Goal: Information Seeking & Learning: Learn about a topic

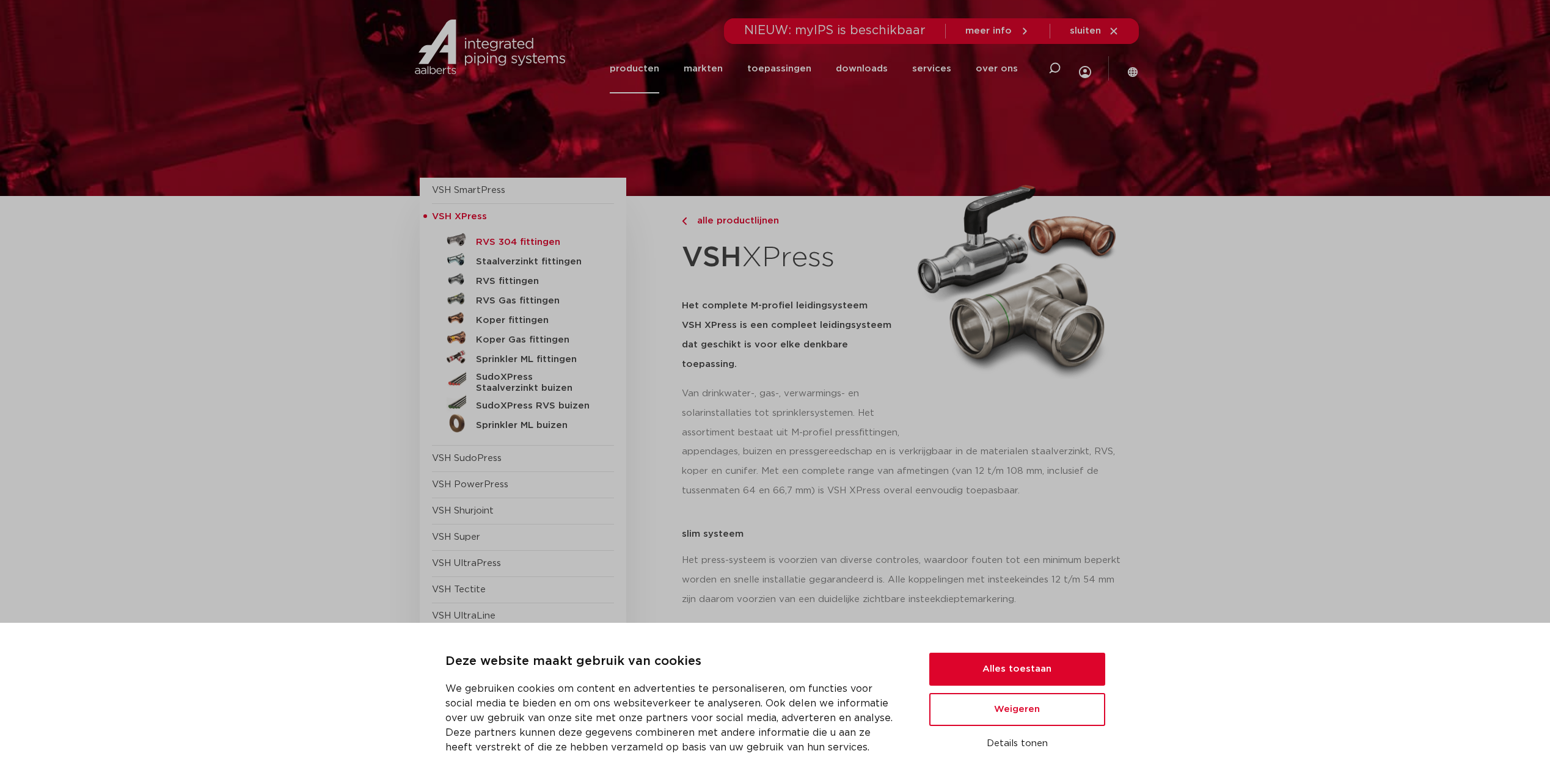
click at [528, 247] on h5 "RVS 304 fittingen" at bounding box center [536, 242] width 121 height 11
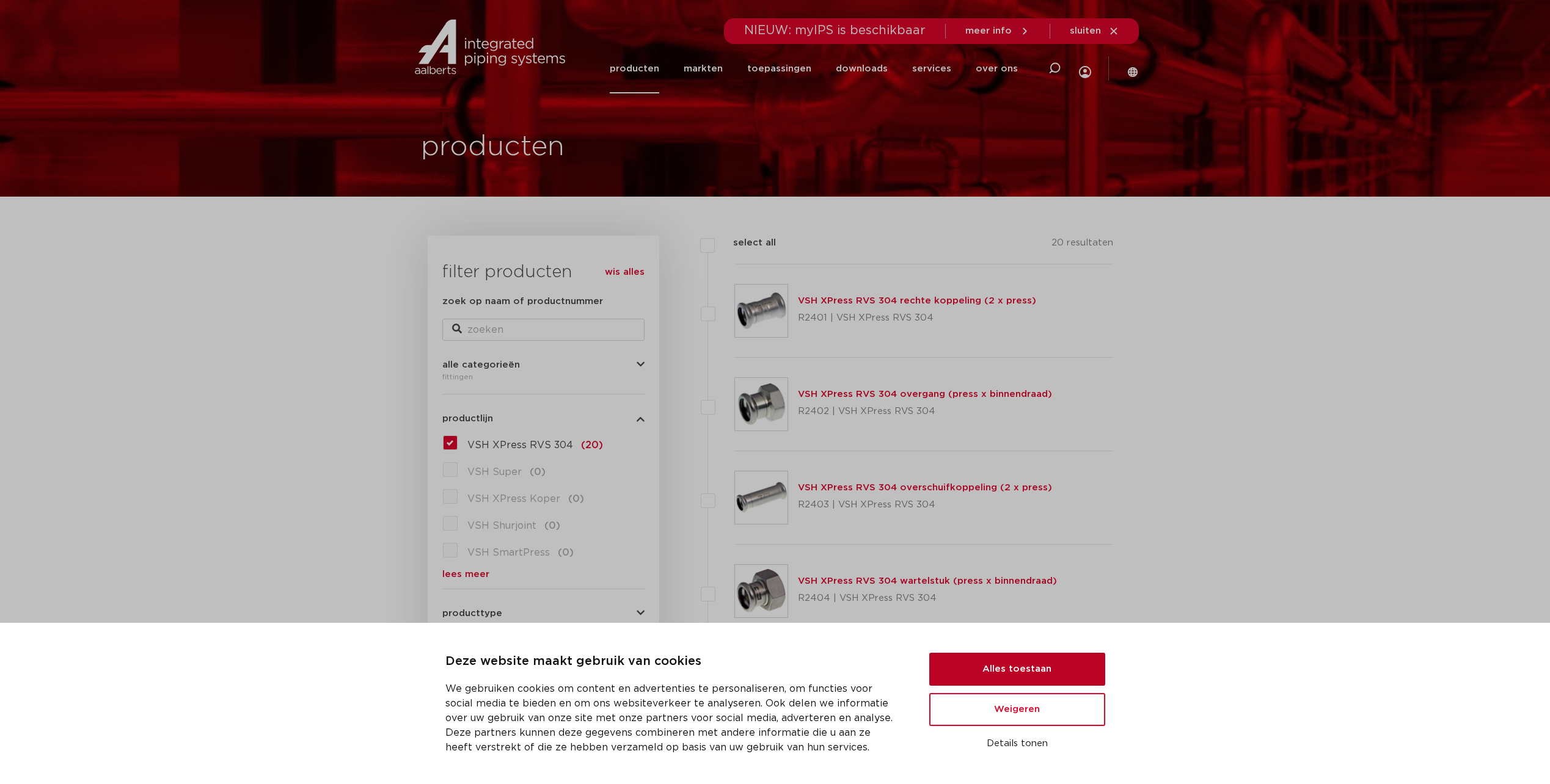
click at [1020, 659] on button "Alles toestaan" at bounding box center [1018, 670] width 176 height 33
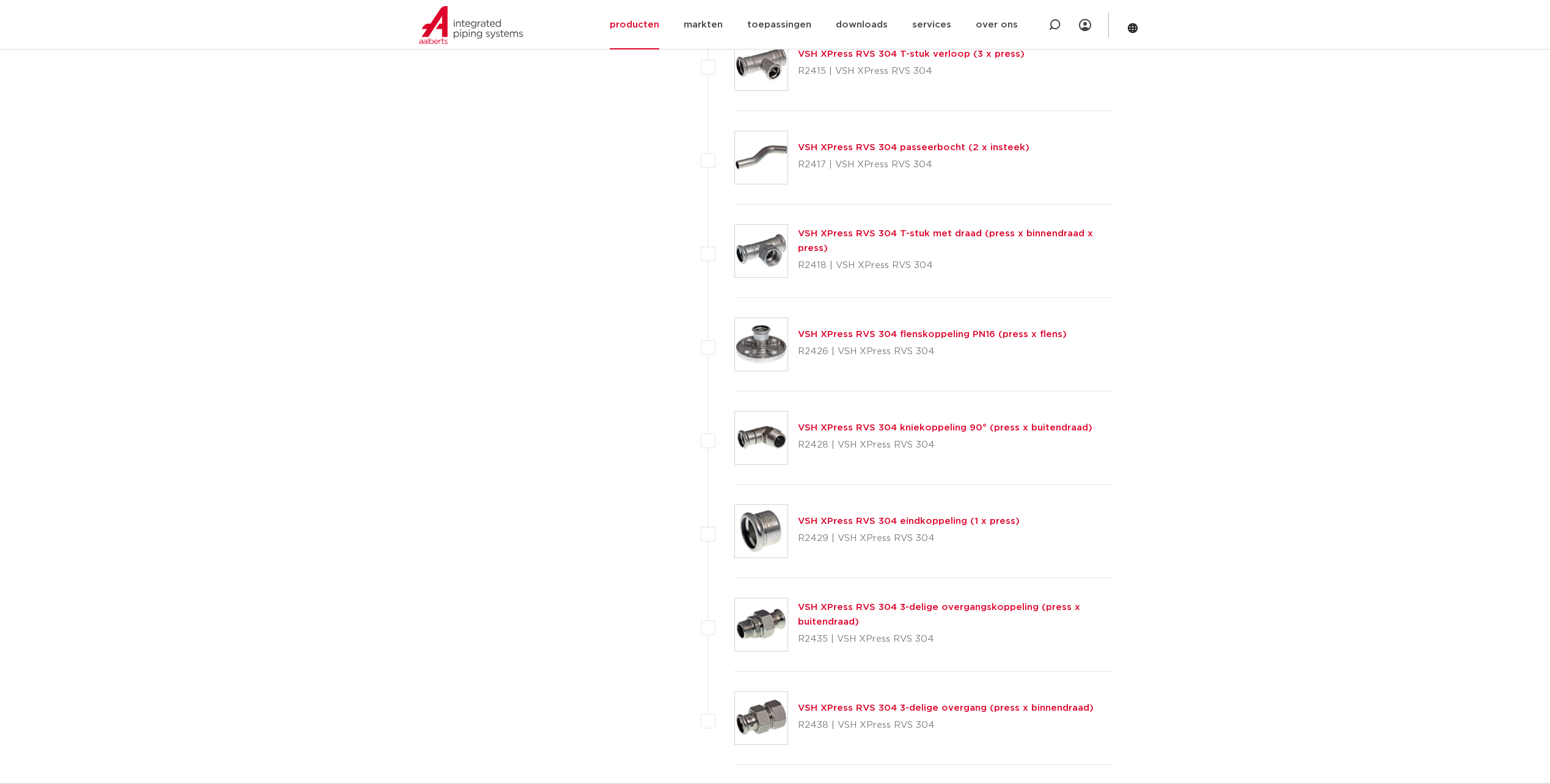
scroll to position [1405, 0]
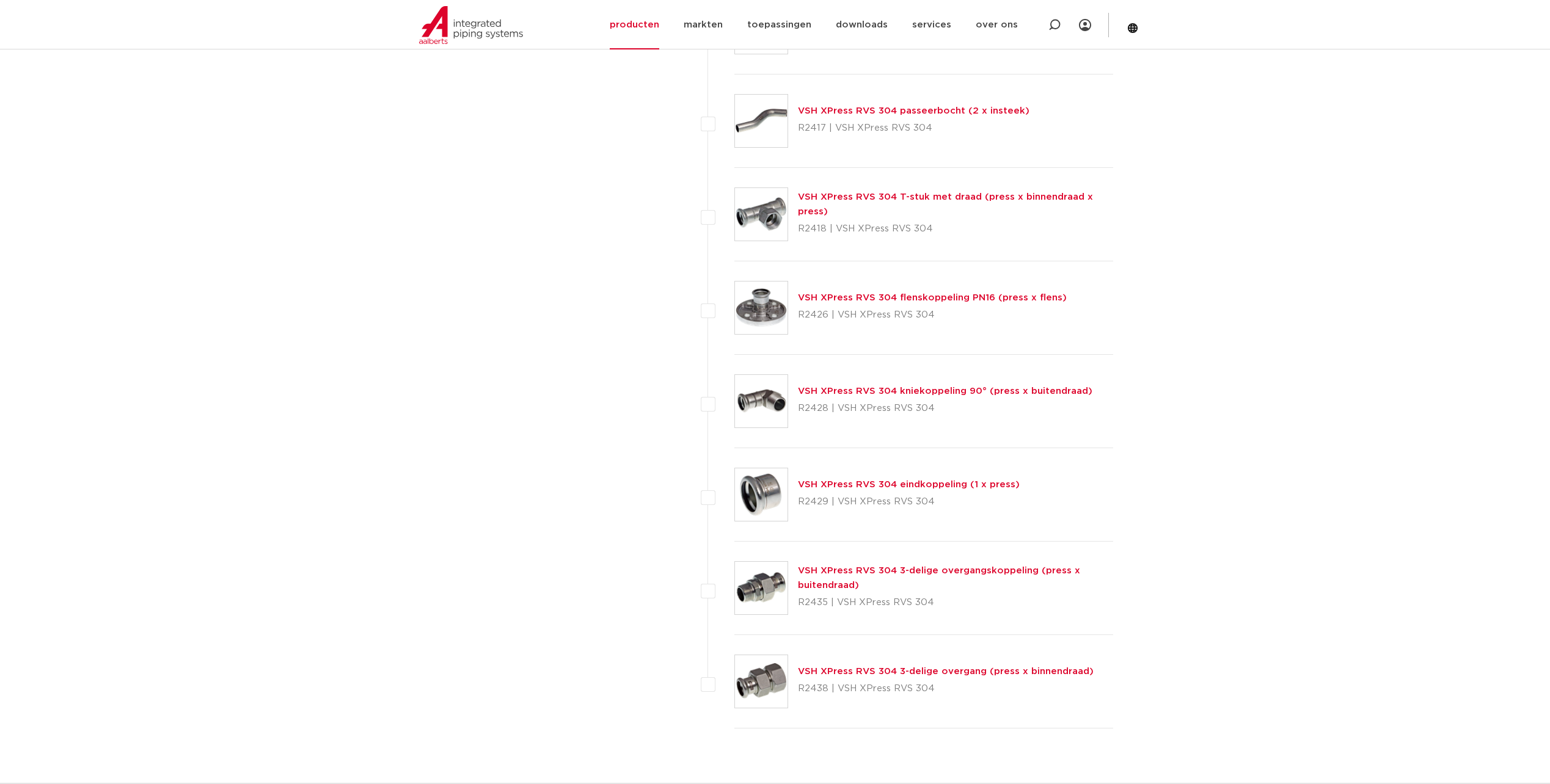
click at [964, 570] on link "VSH XPress RVS 304 3-delige overgangskoppeling (press x buitendraad)" at bounding box center [939, 578] width 282 height 23
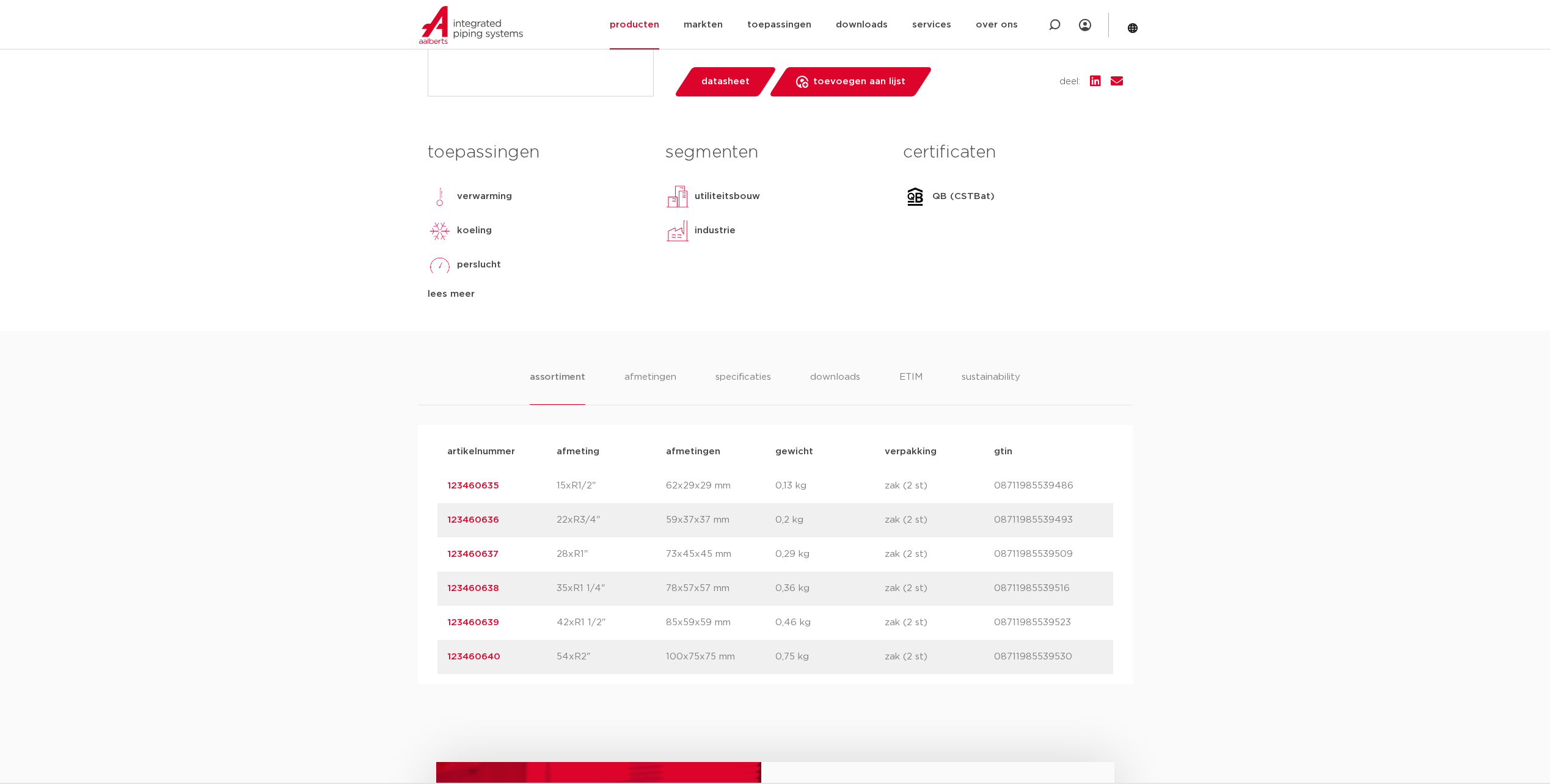
scroll to position [489, 0]
